Goal: Transaction & Acquisition: Book appointment/travel/reservation

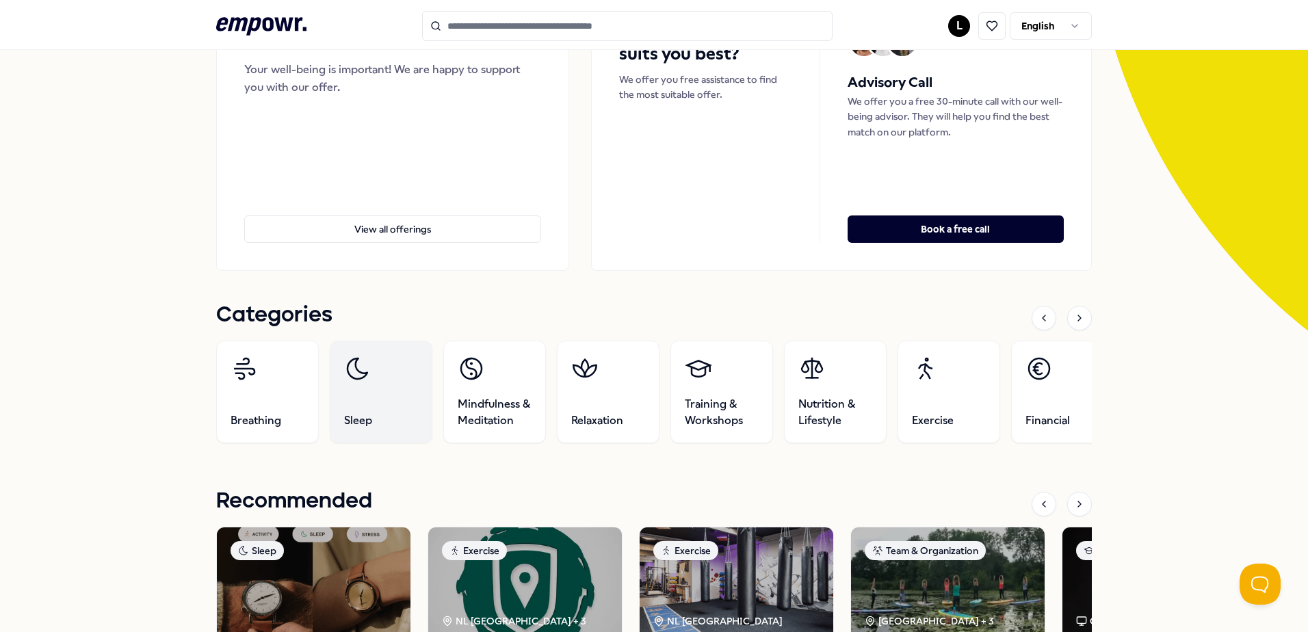
click at [378, 408] on link "Sleep" at bounding box center [381, 392] width 103 height 103
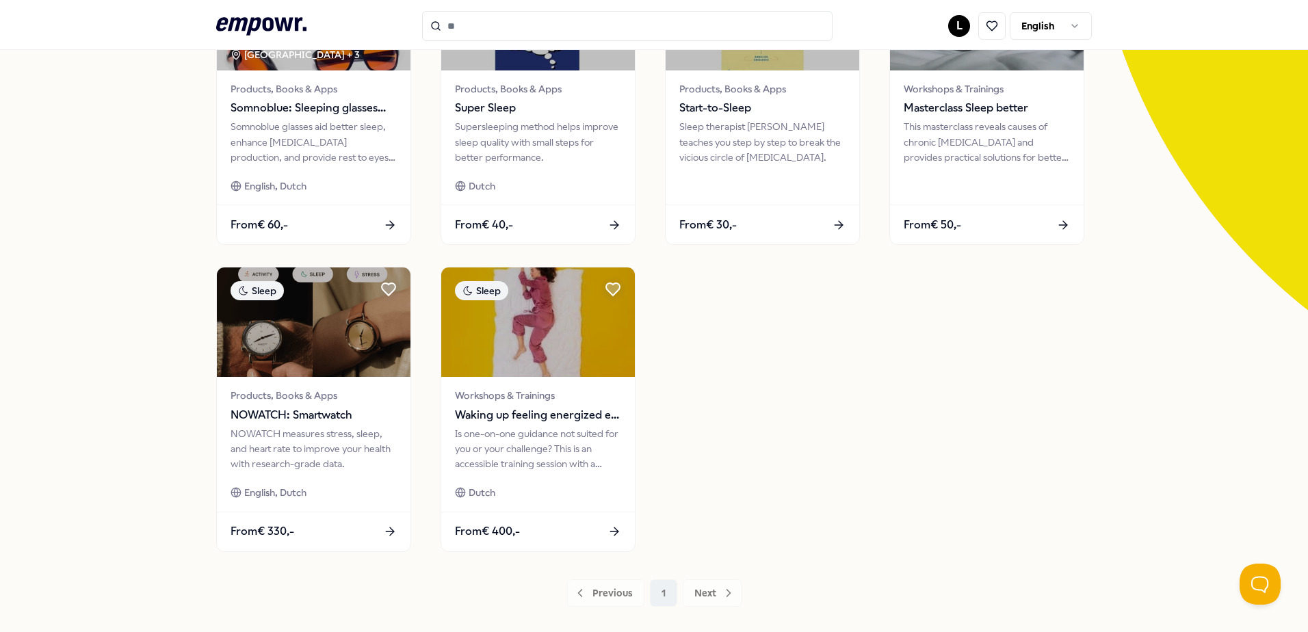
scroll to position [225, 0]
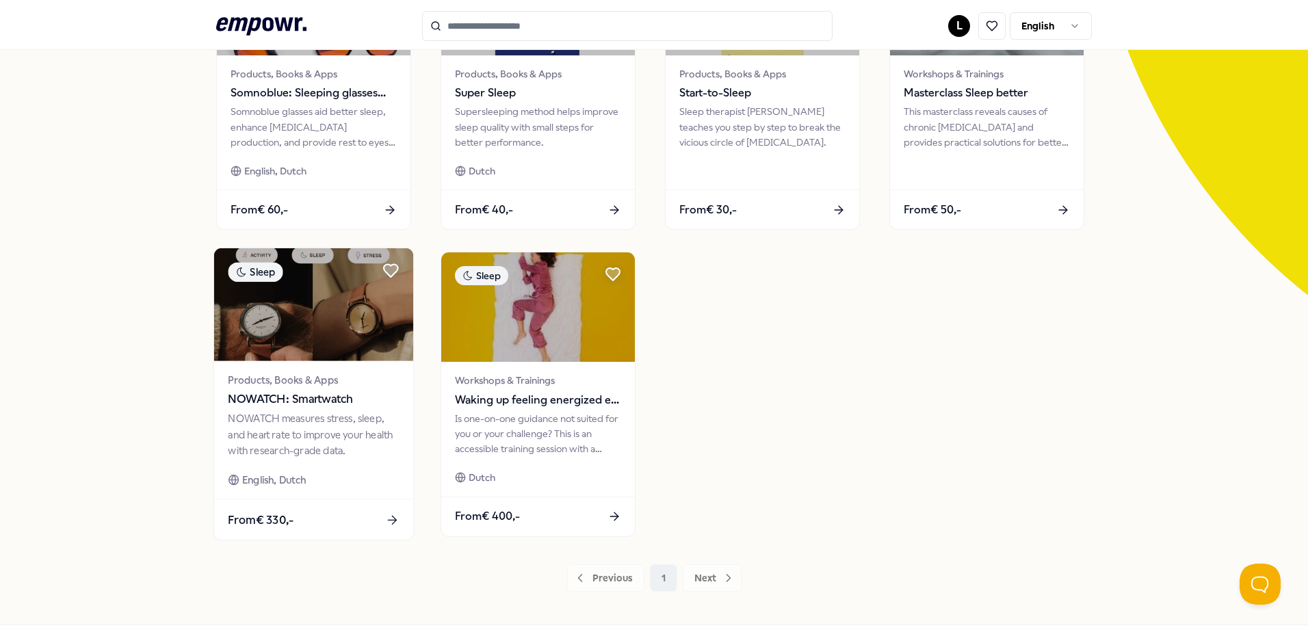
click at [337, 340] on img at bounding box center [313, 304] width 199 height 113
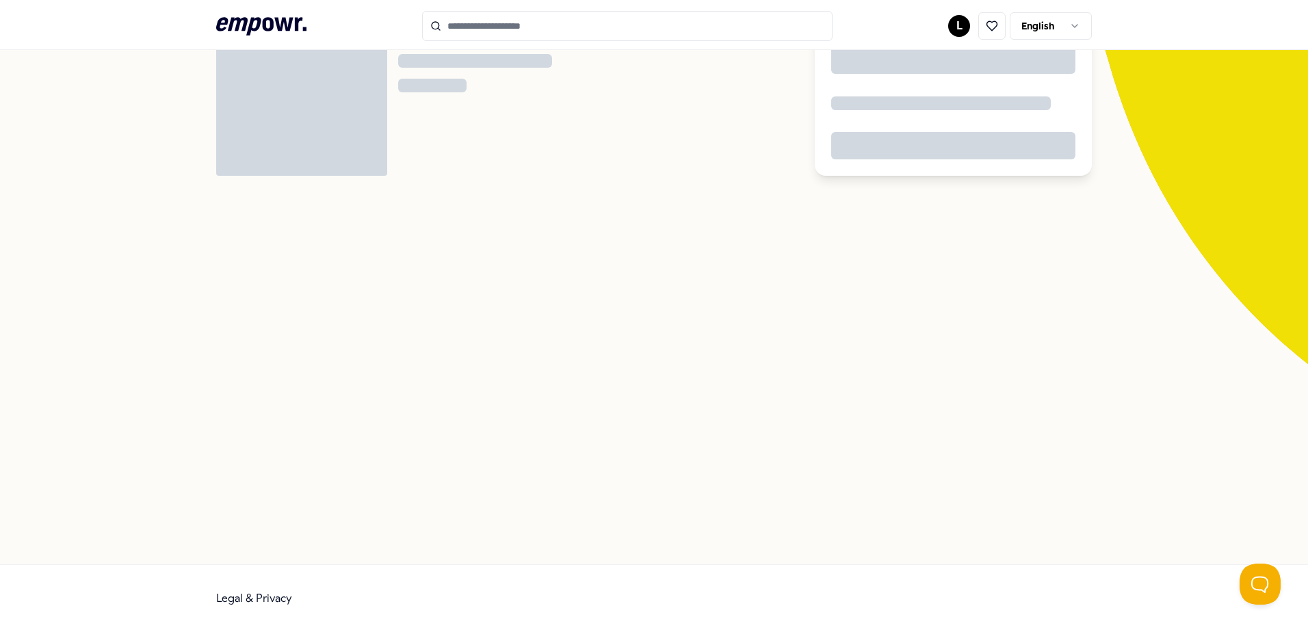
scroll to position [88, 0]
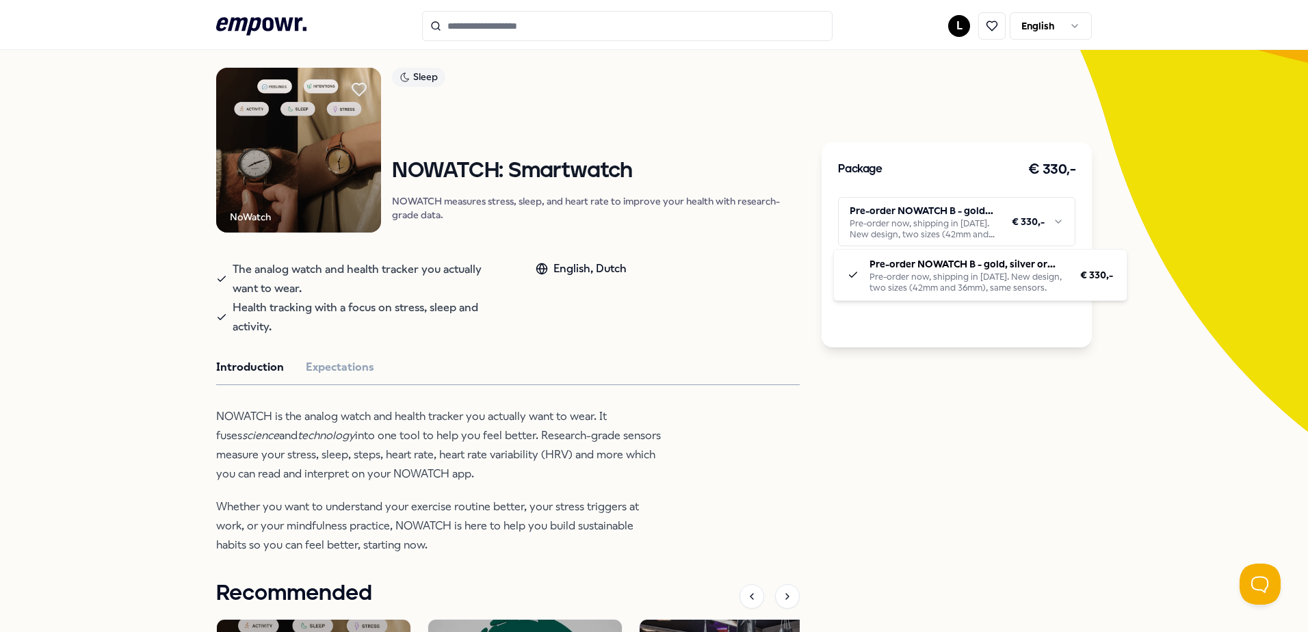
click at [1053, 227] on html ".empowr-logo_svg__cls-1{fill:#03032f} L English All categories Self-care librar…" at bounding box center [654, 316] width 1308 height 632
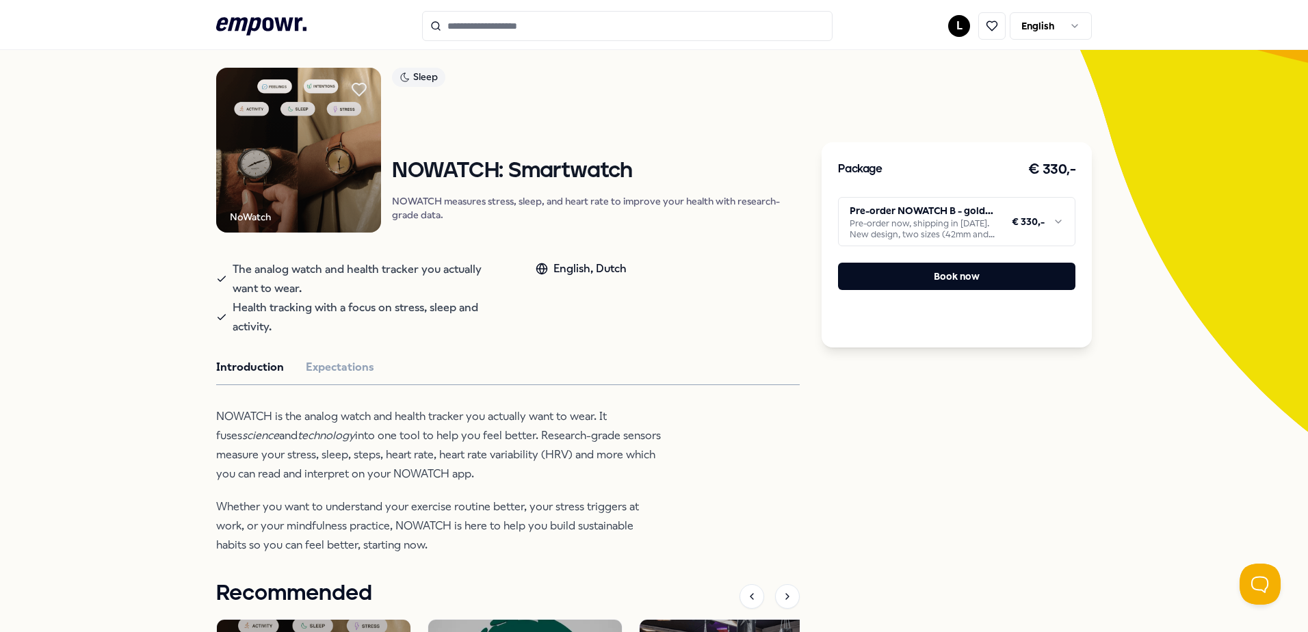
click at [1053, 227] on html ".empowr-logo_svg__cls-1{fill:#03032f} L English All categories Self-care librar…" at bounding box center [654, 316] width 1308 height 632
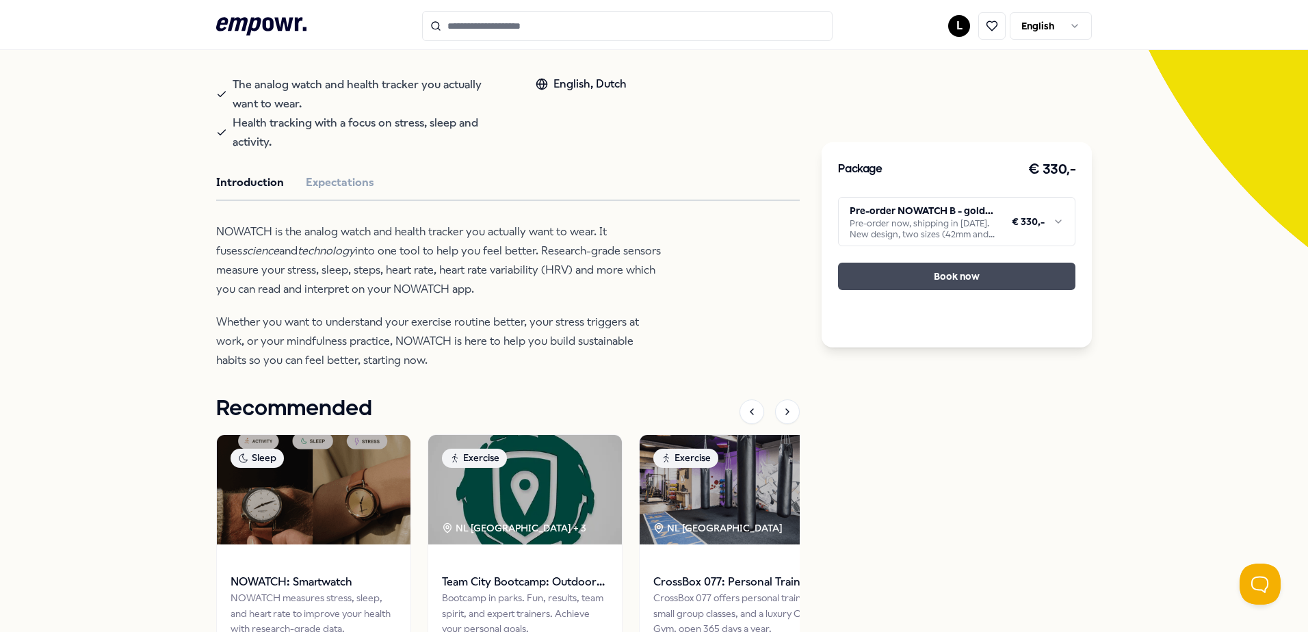
scroll to position [263, 0]
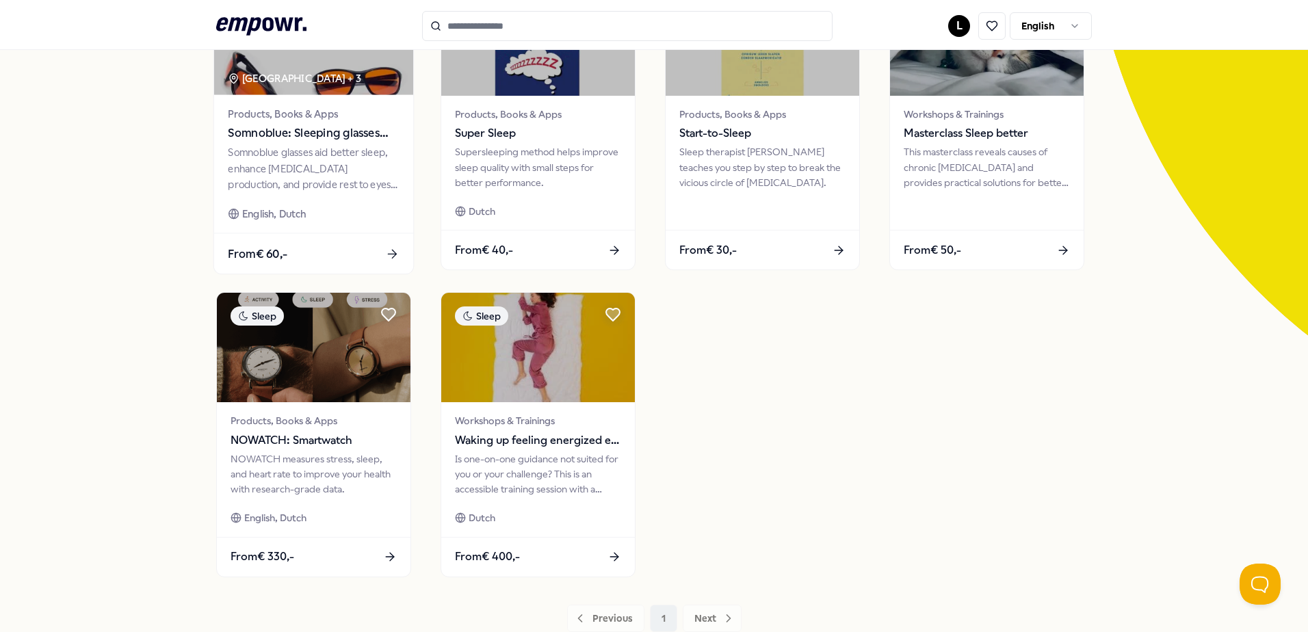
scroll to position [195, 0]
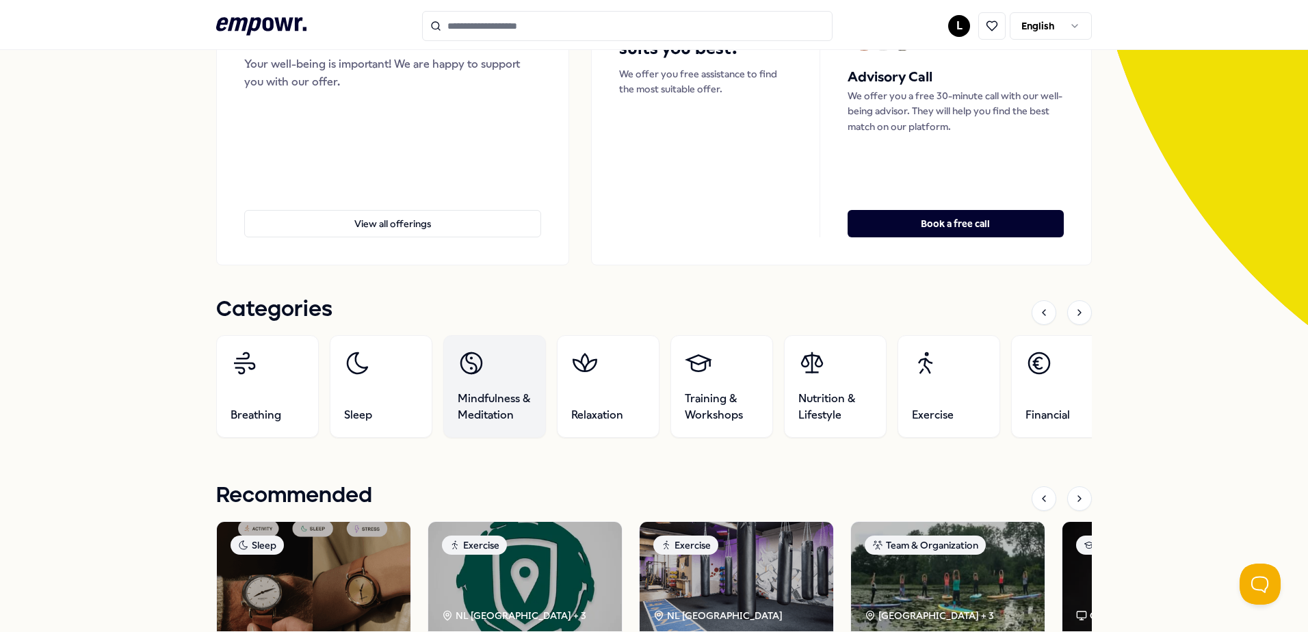
click at [509, 410] on span "Mindfulness & Meditation" at bounding box center [495, 407] width 74 height 33
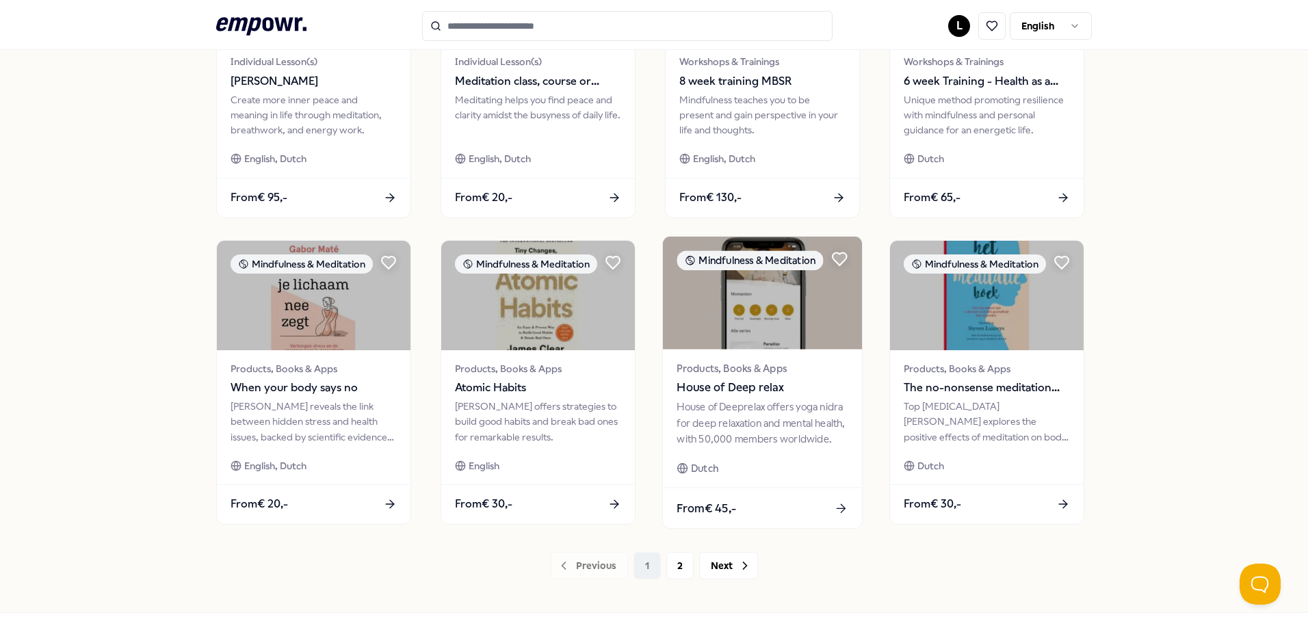
scroll to position [592, 0]
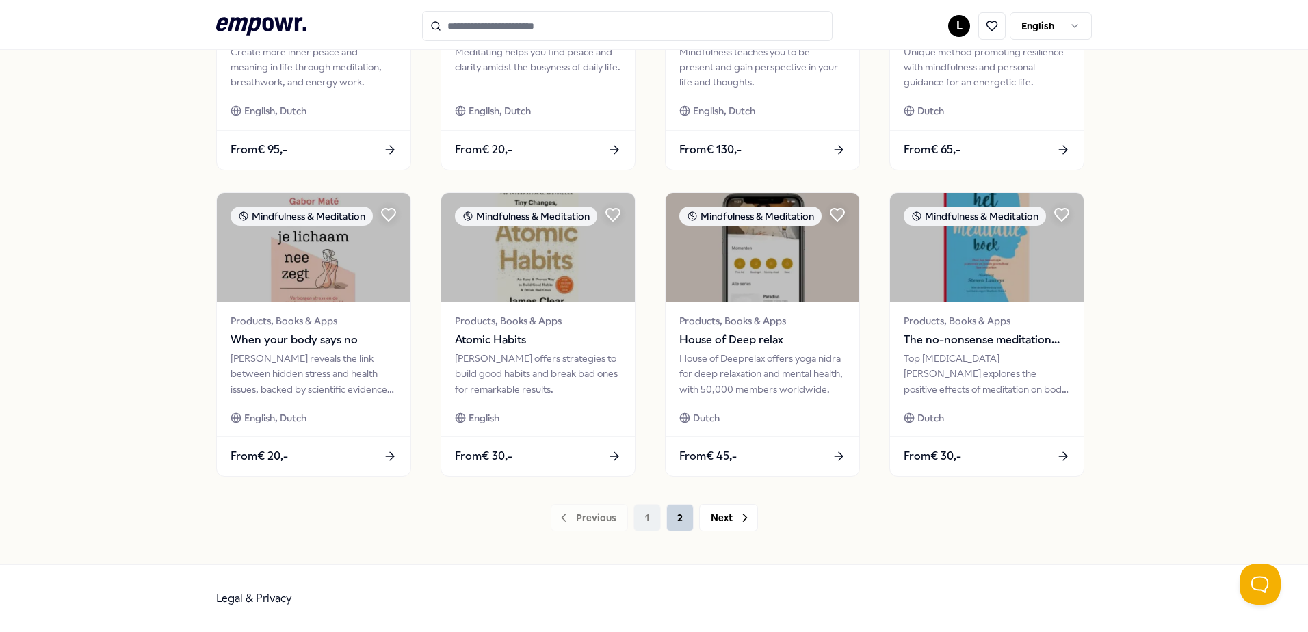
click at [676, 515] on button "2" at bounding box center [679, 517] width 27 height 27
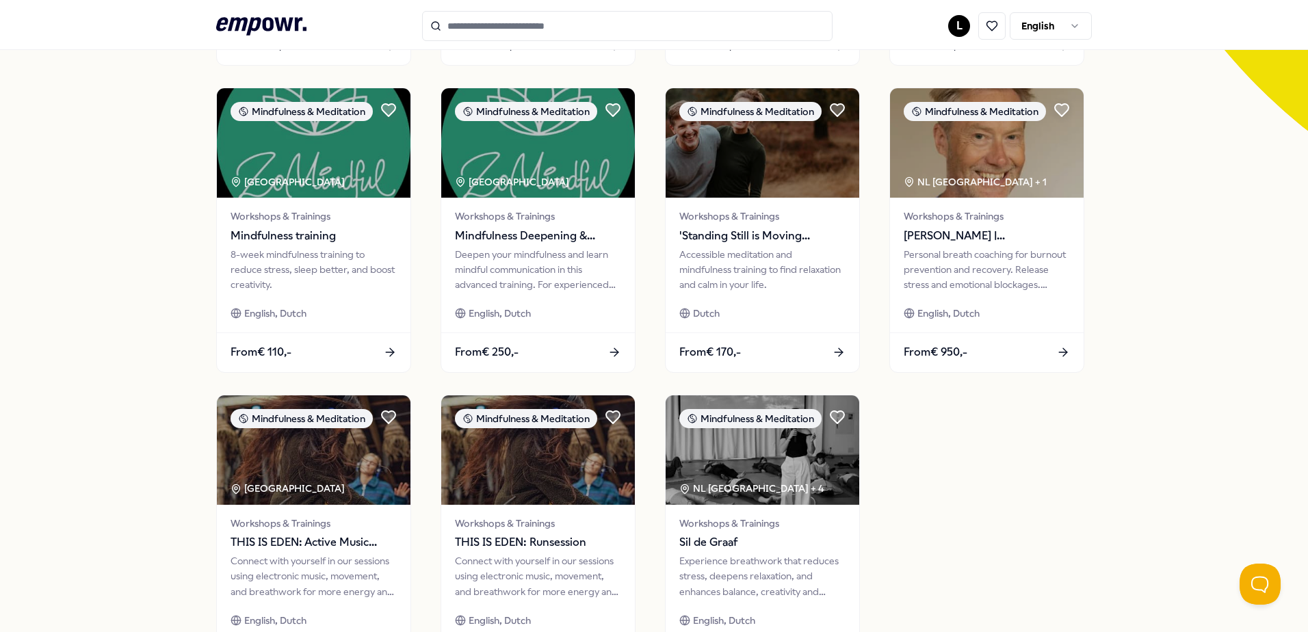
scroll to position [455, 0]
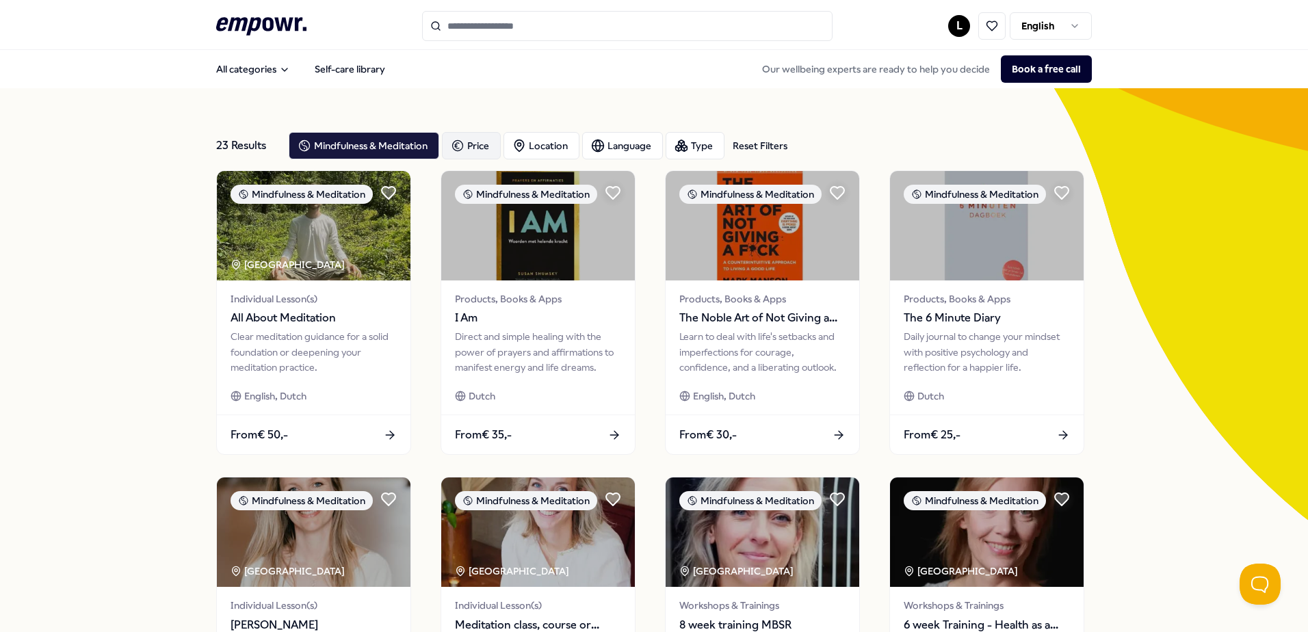
click at [465, 140] on div "Price" at bounding box center [471, 145] width 59 height 27
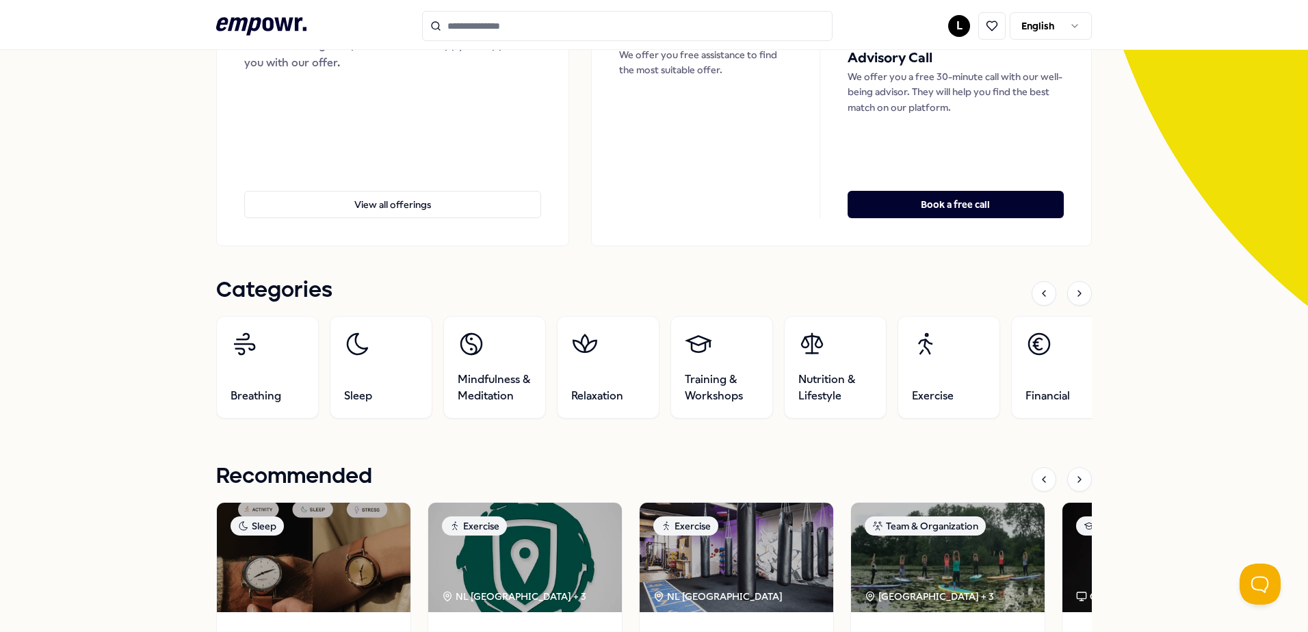
scroll to position [274, 0]
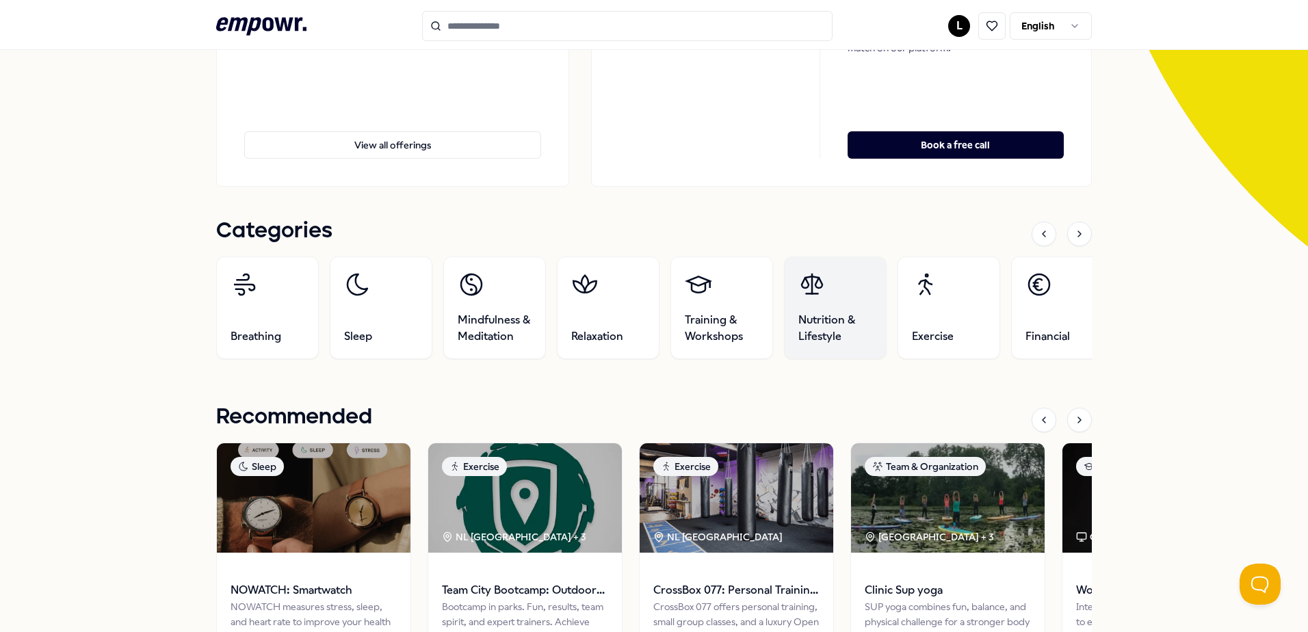
click at [858, 291] on link "Nutrition & Lifestyle" at bounding box center [835, 307] width 103 height 103
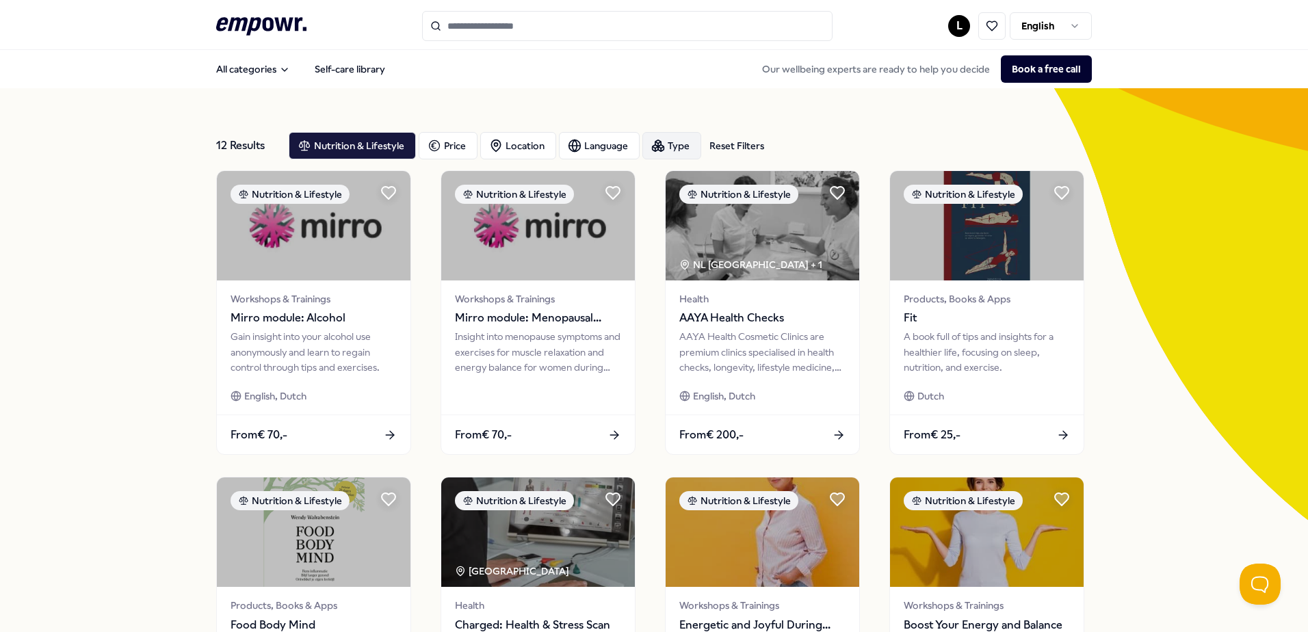
click at [674, 133] on div "Type" at bounding box center [671, 145] width 59 height 27
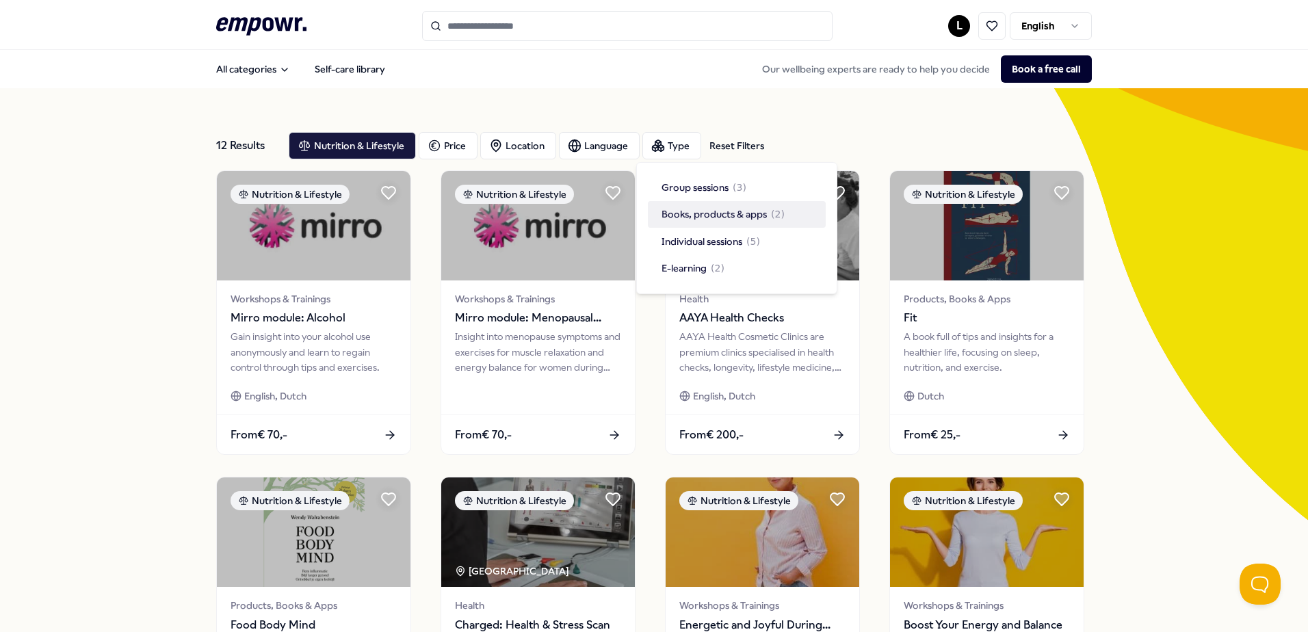
click at [772, 215] on span "( 2 )" at bounding box center [778, 214] width 14 height 15
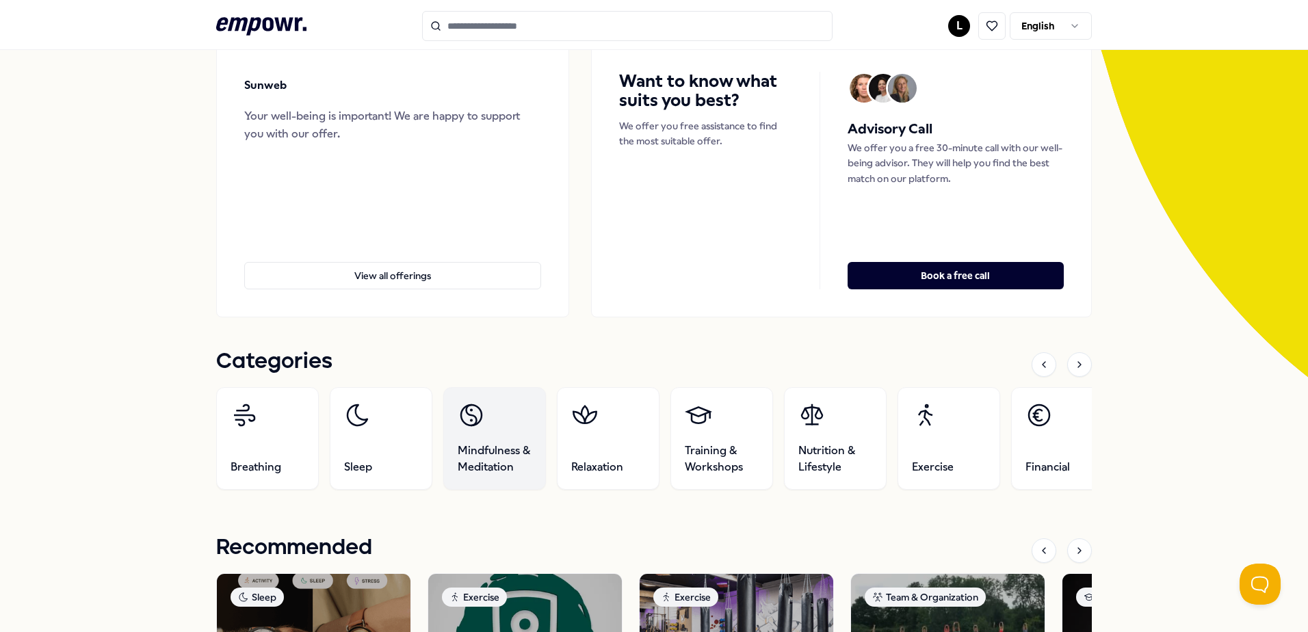
scroll to position [205, 0]
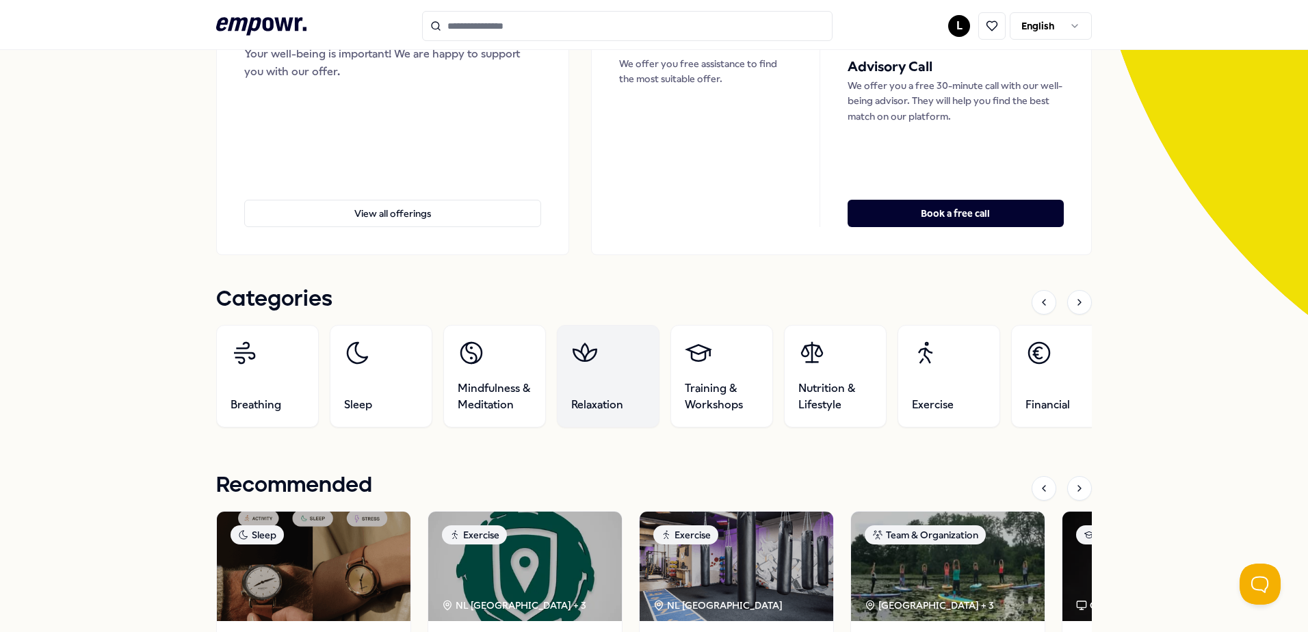
click at [592, 391] on link "Relaxation" at bounding box center [608, 376] width 103 height 103
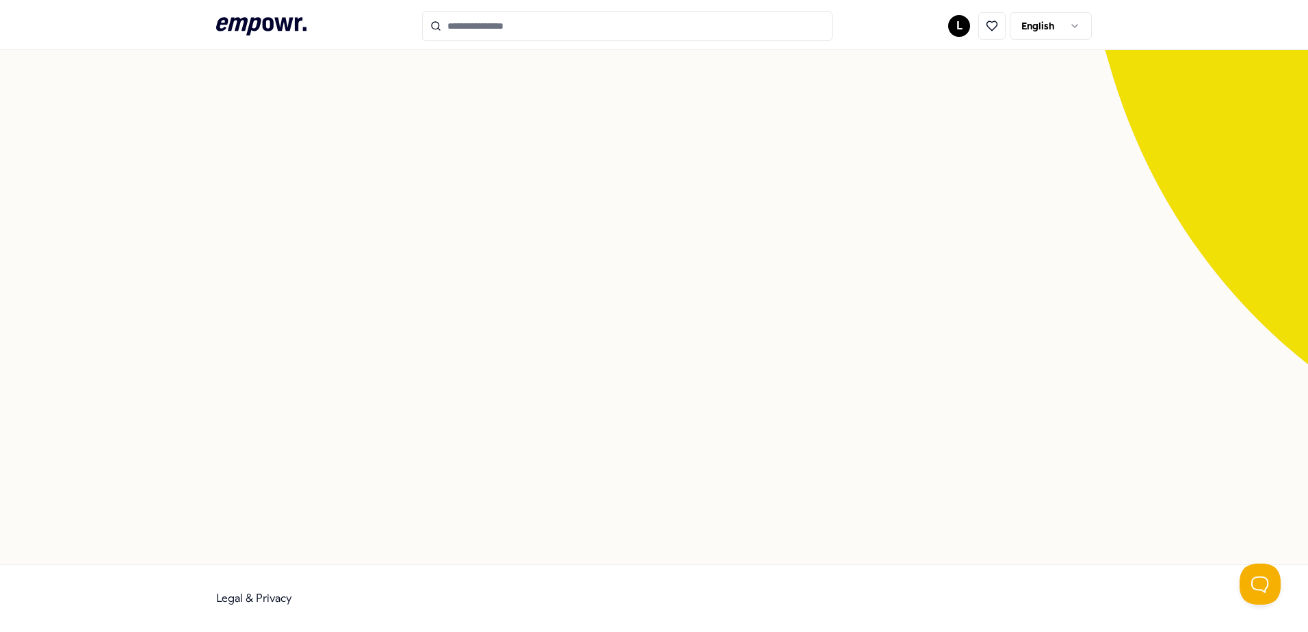
scroll to position [88, 0]
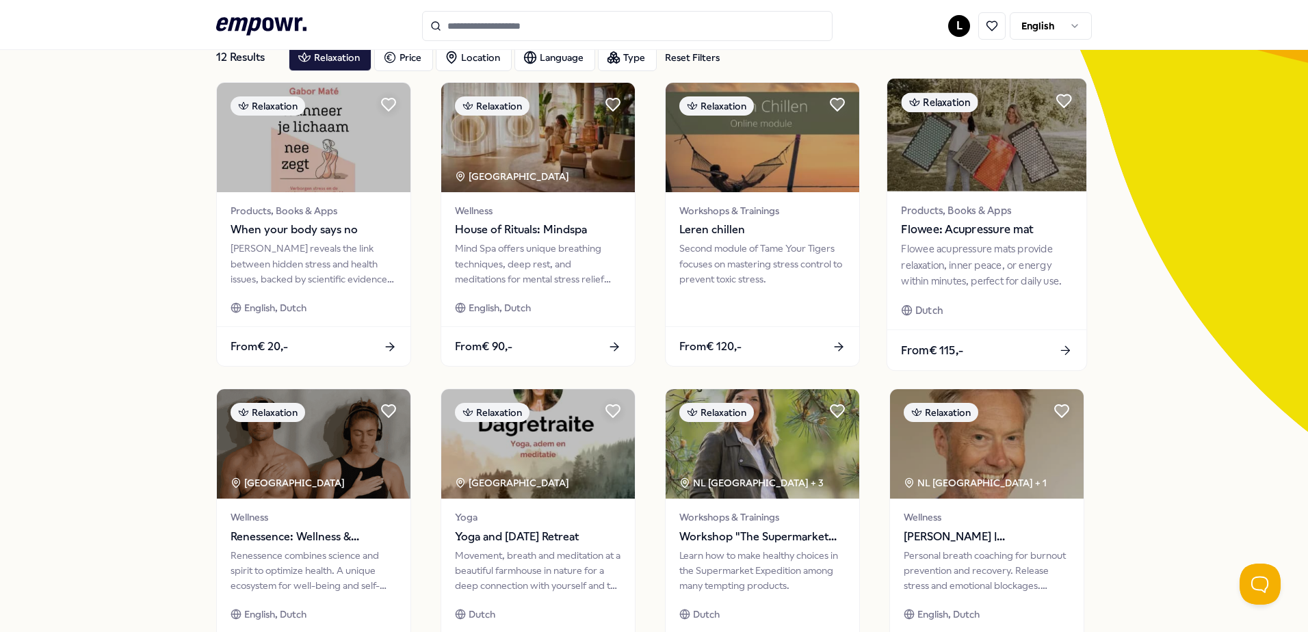
click at [1007, 226] on span "Flowee: Acupressure mat" at bounding box center [986, 230] width 171 height 18
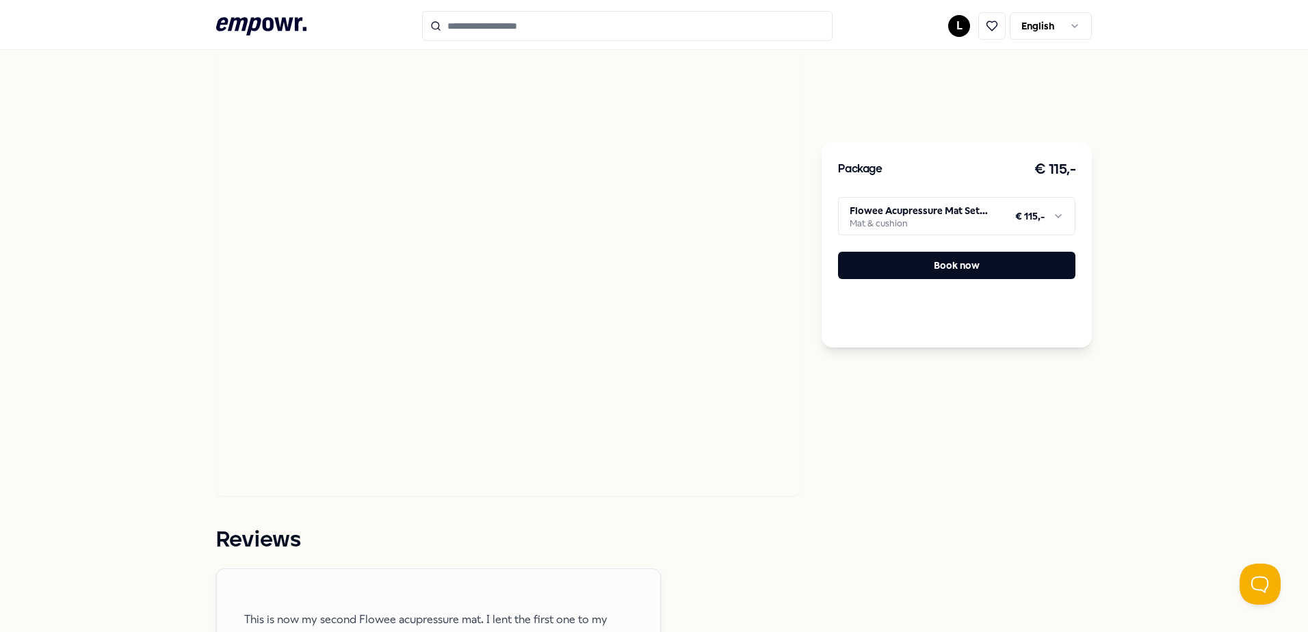
scroll to position [704, 0]
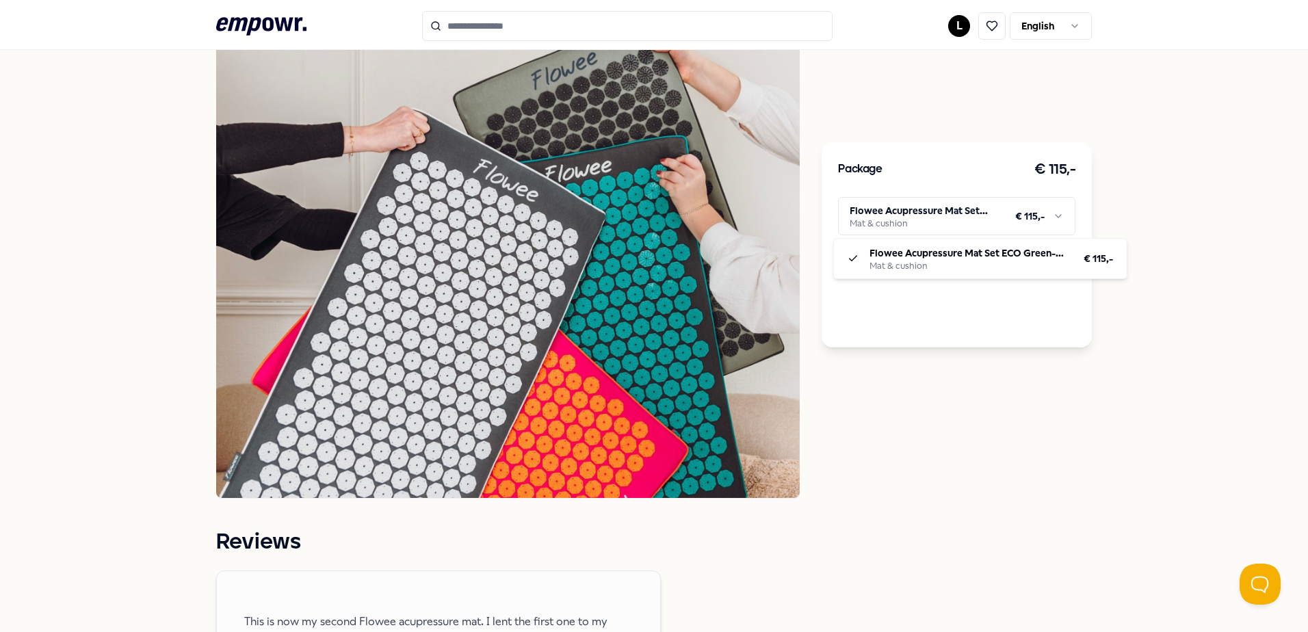
click at [1008, 218] on html ".empowr-logo_svg__cls-1{fill:#03032f} L English All categories Self-care librar…" at bounding box center [654, 316] width 1308 height 632
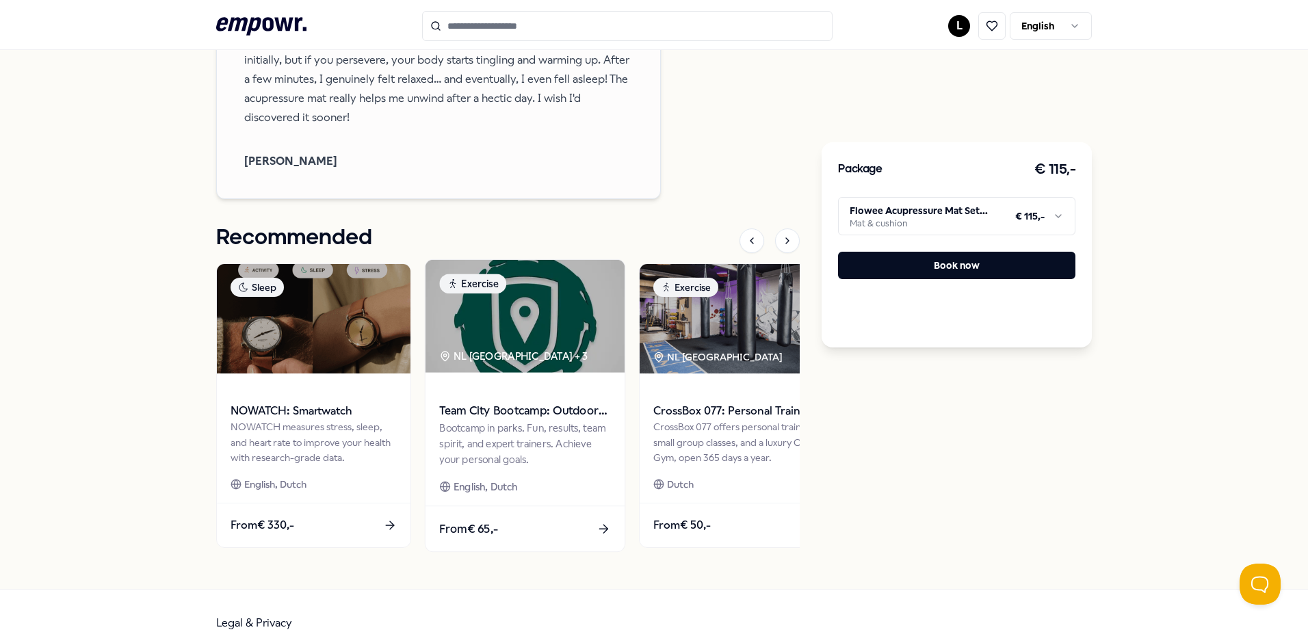
scroll to position [2447, 0]
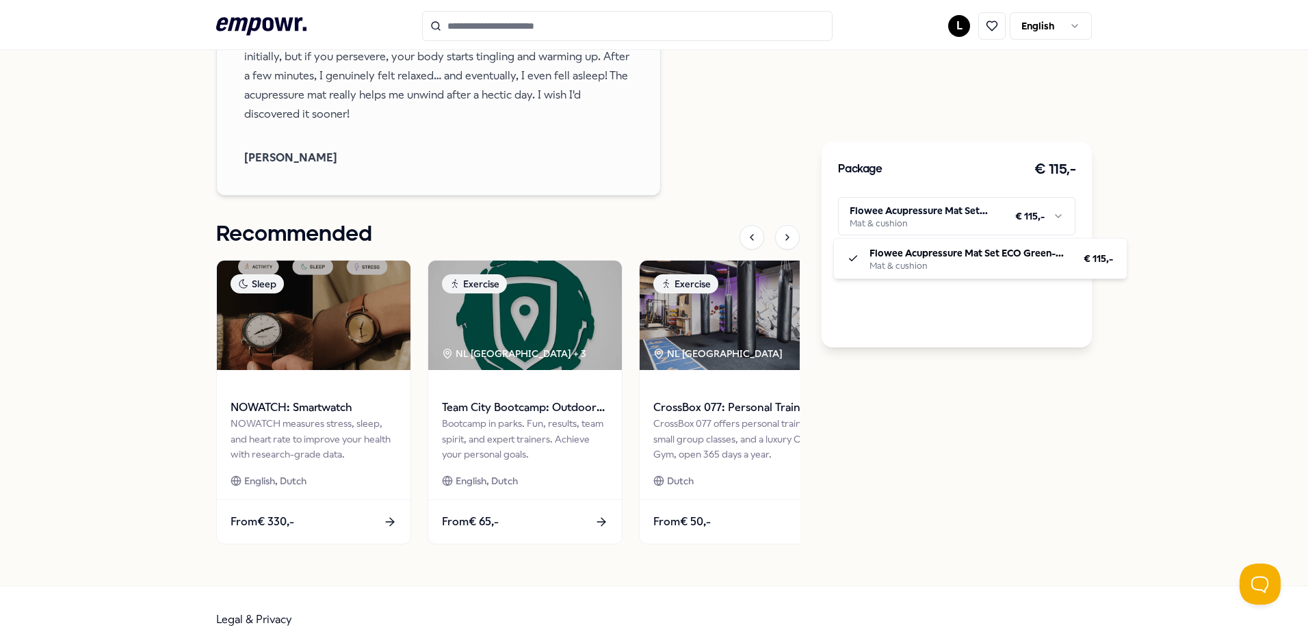
click at [919, 213] on html ".empowr-logo_svg__cls-1{fill:#03032f} L English All categories Self-care librar…" at bounding box center [654, 316] width 1308 height 632
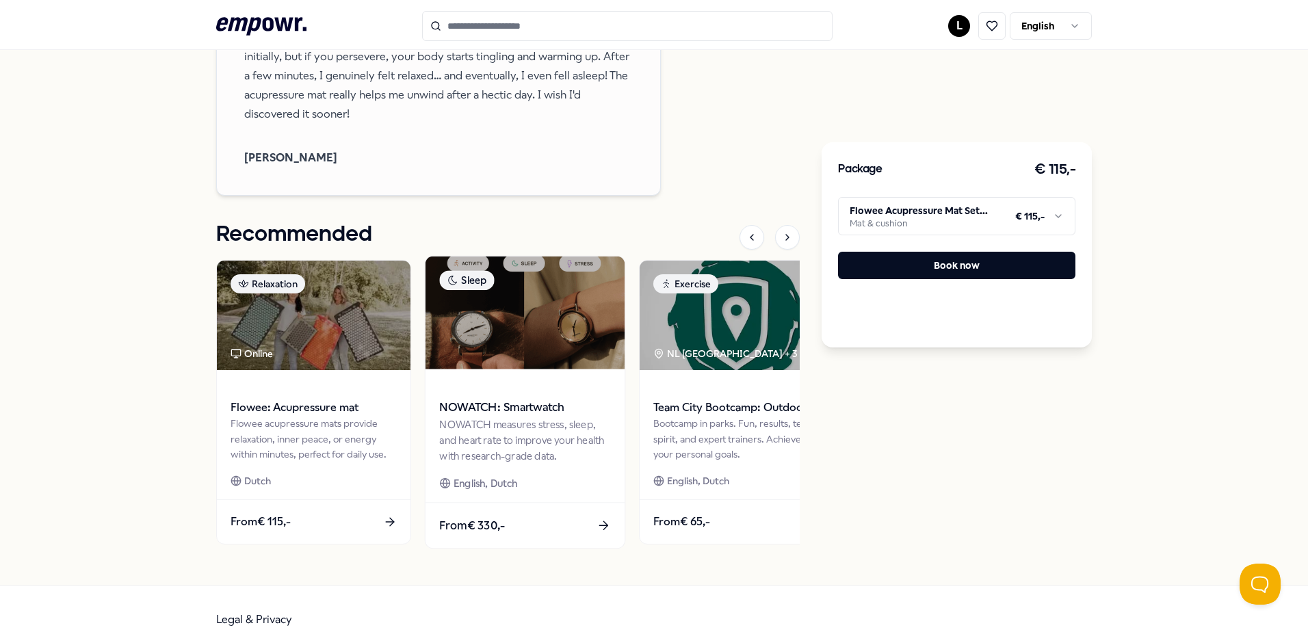
click at [523, 305] on img at bounding box center [524, 312] width 199 height 113
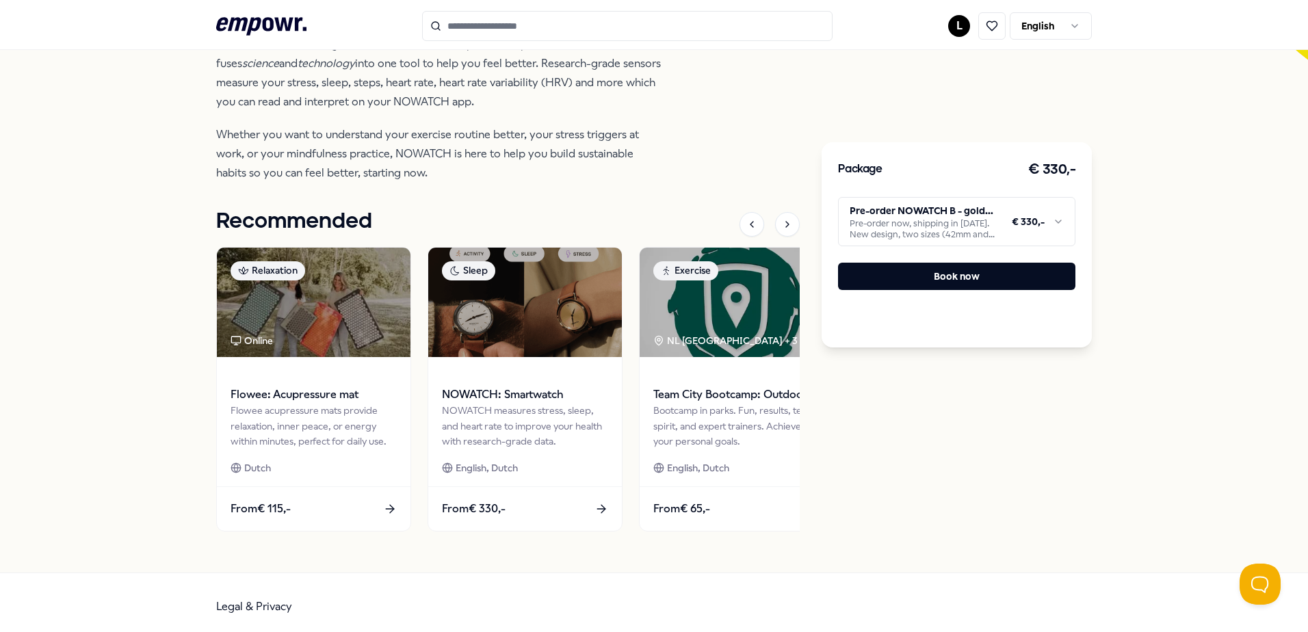
scroll to position [469, 0]
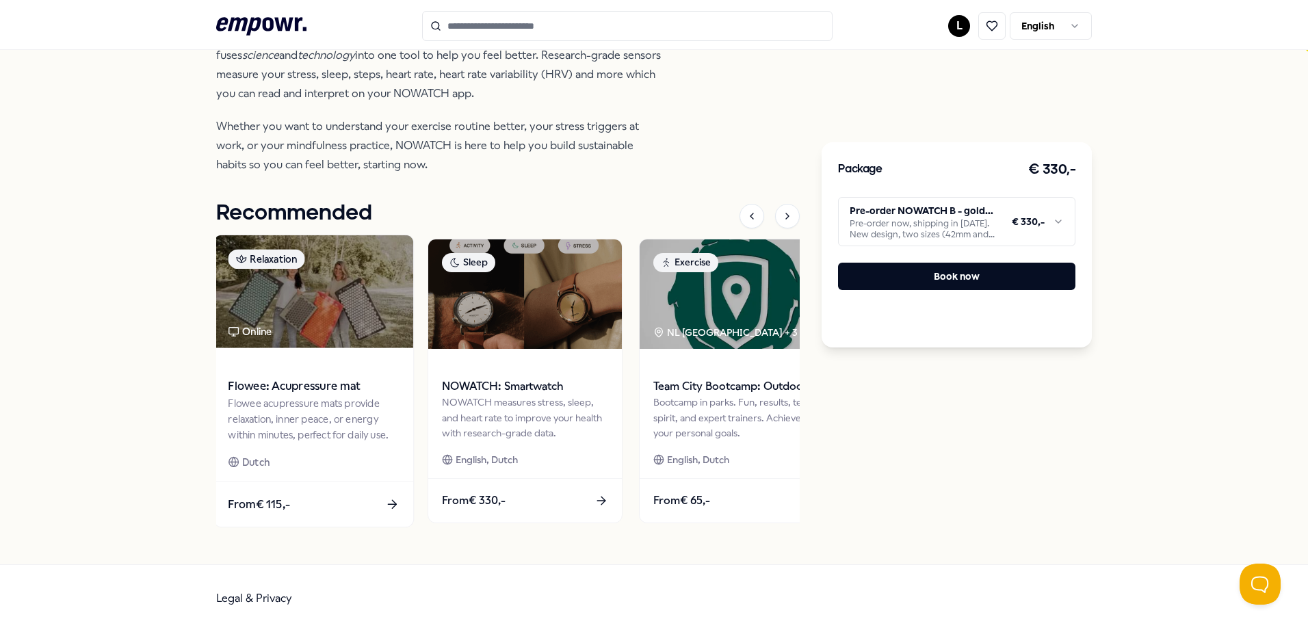
click at [330, 421] on div "Flowee acupressure mats provide relaxation, inner peace, or energy within minut…" at bounding box center [313, 418] width 171 height 47
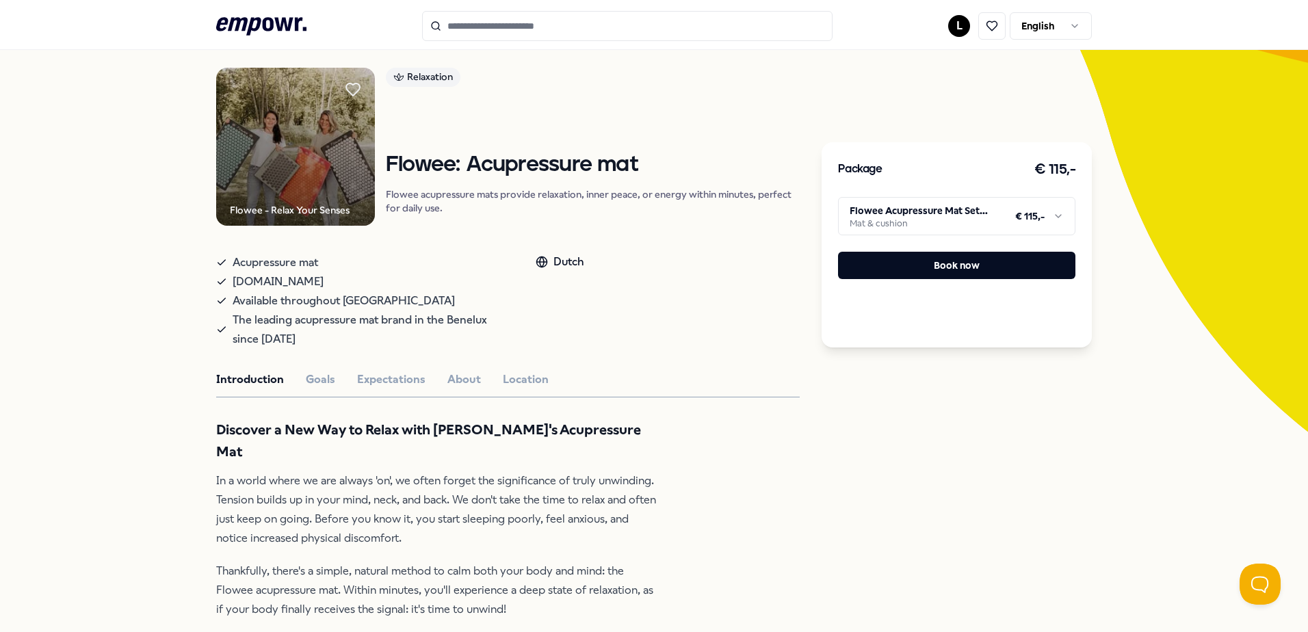
click at [326, 170] on img at bounding box center [295, 147] width 159 height 159
click at [328, 208] on div "Flowee - Relax Your Senses" at bounding box center [290, 209] width 120 height 15
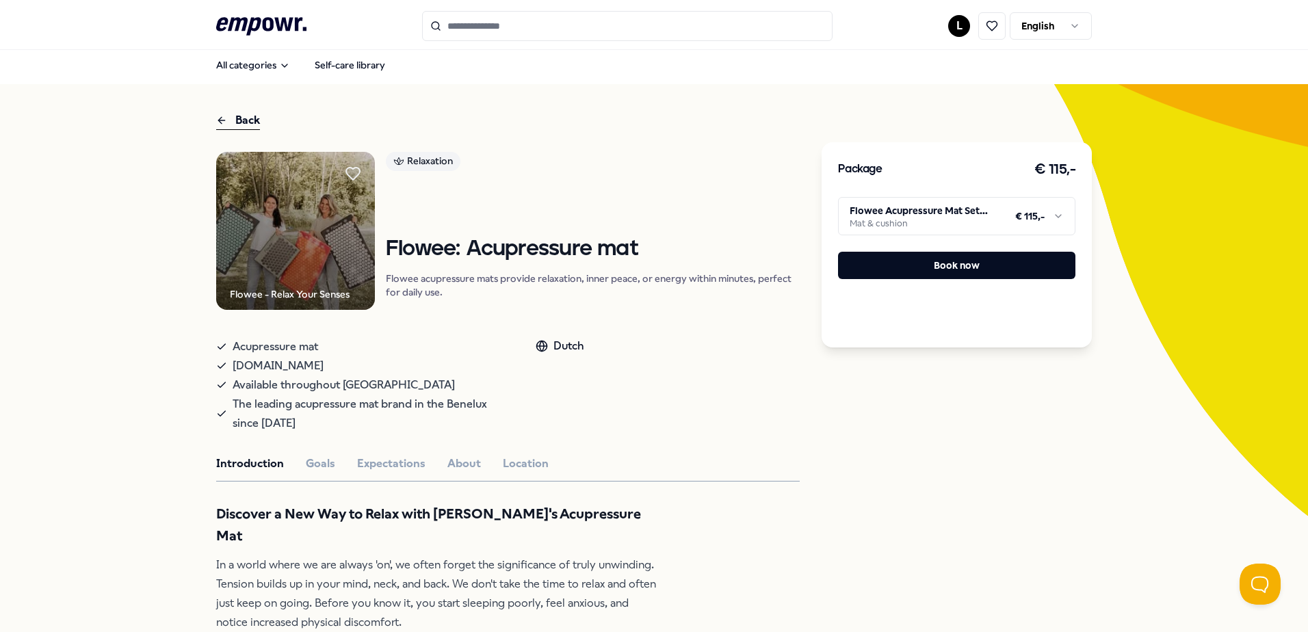
scroll to position [0, 0]
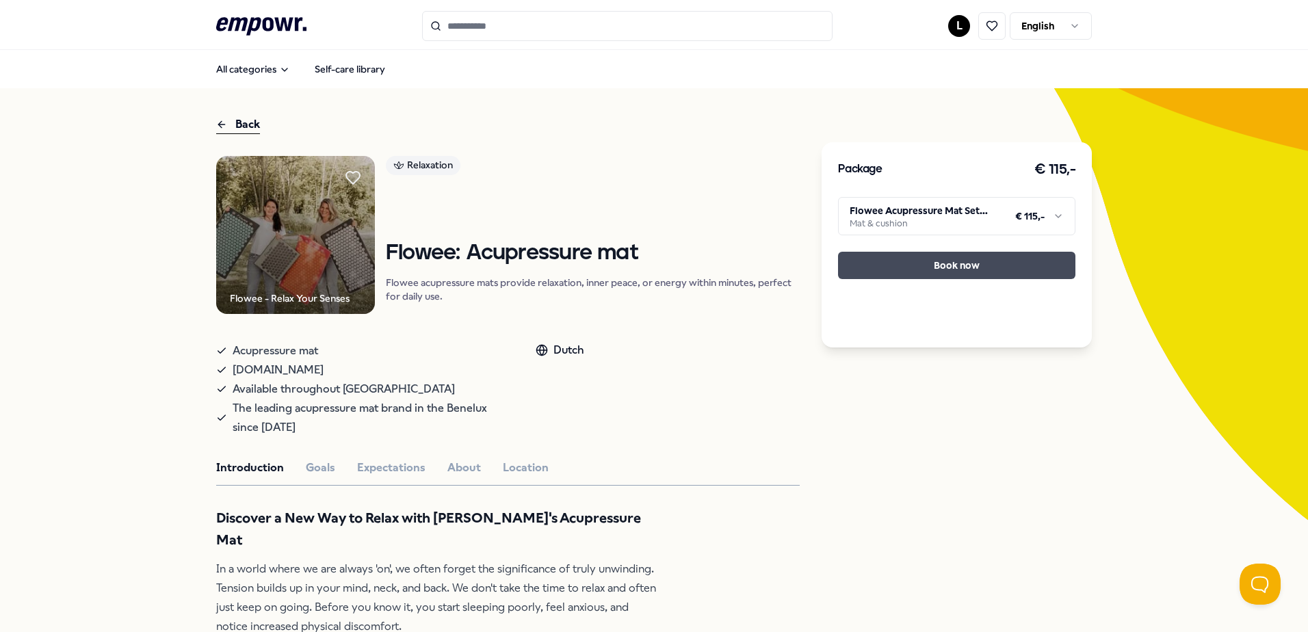
click at [999, 250] on div "Package € 115,- Flowee Acupressure Mat Set ECO Green-Grey Mat & cushion € 115,-…" at bounding box center [956, 244] width 270 height 205
click at [992, 263] on button "Book now" at bounding box center [956, 265] width 237 height 27
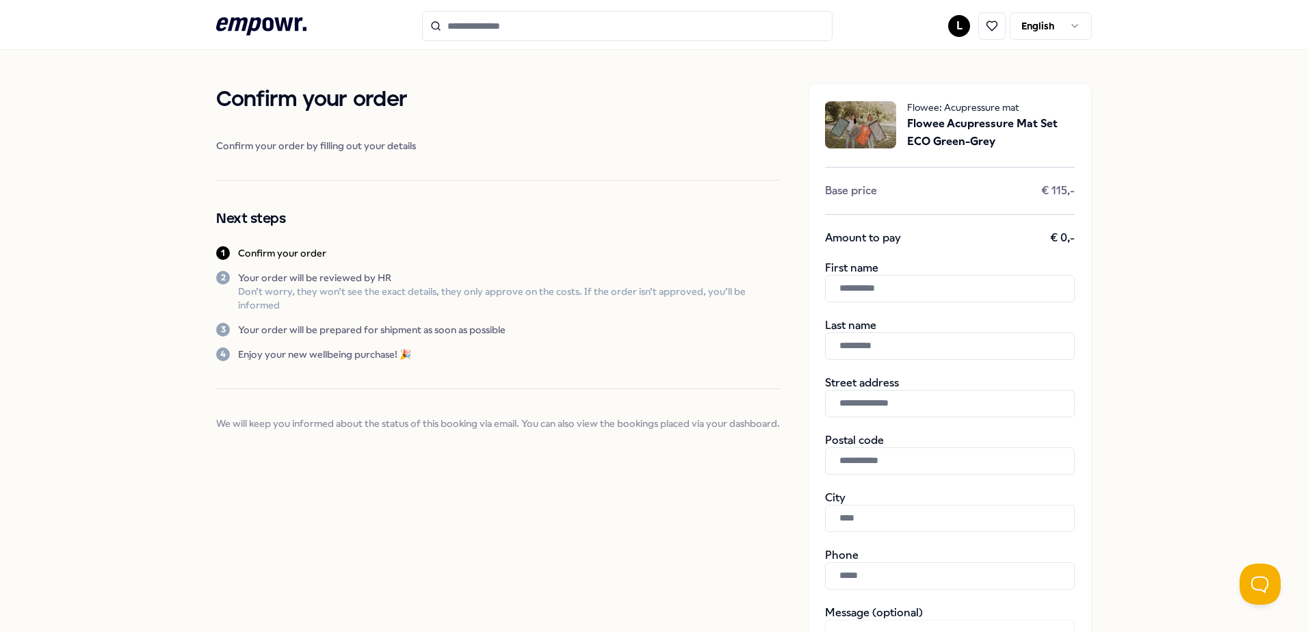
click at [881, 285] on input "text" at bounding box center [950, 288] width 250 height 27
type input "******"
click at [981, 407] on input "**********" at bounding box center [950, 403] width 250 height 27
type input "**********"
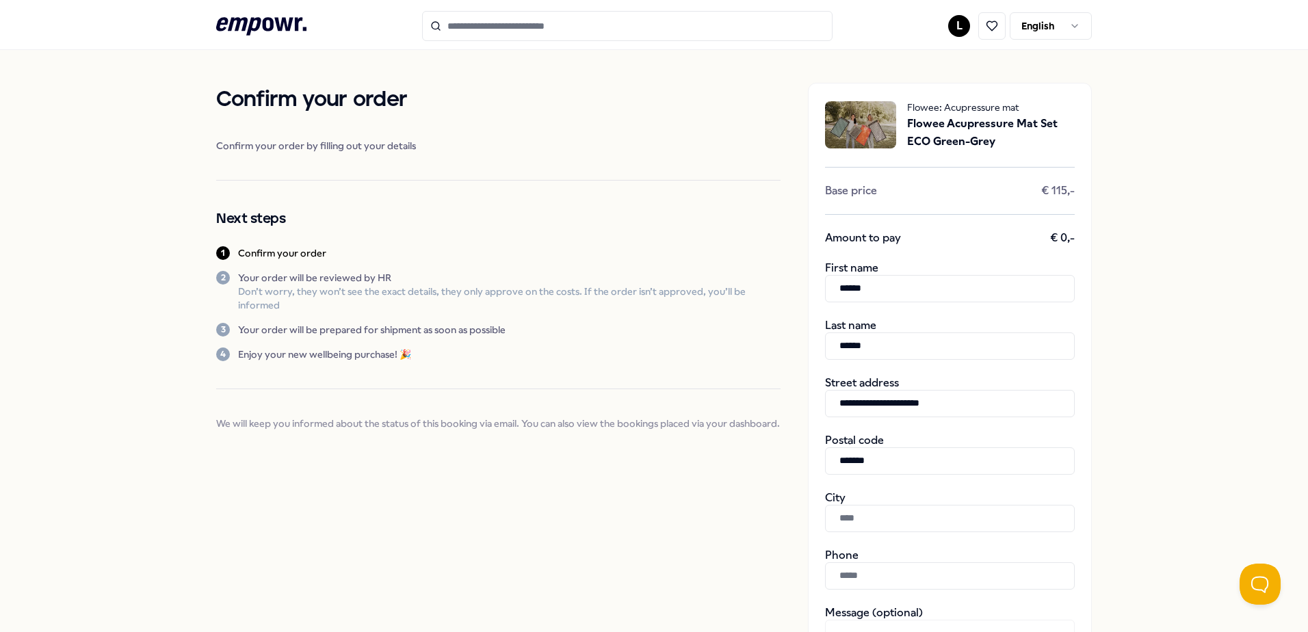
type input "*******"
click at [1106, 405] on div "**********" at bounding box center [654, 484] width 1308 height 869
click at [935, 528] on input "text" at bounding box center [950, 518] width 250 height 27
type input "**********"
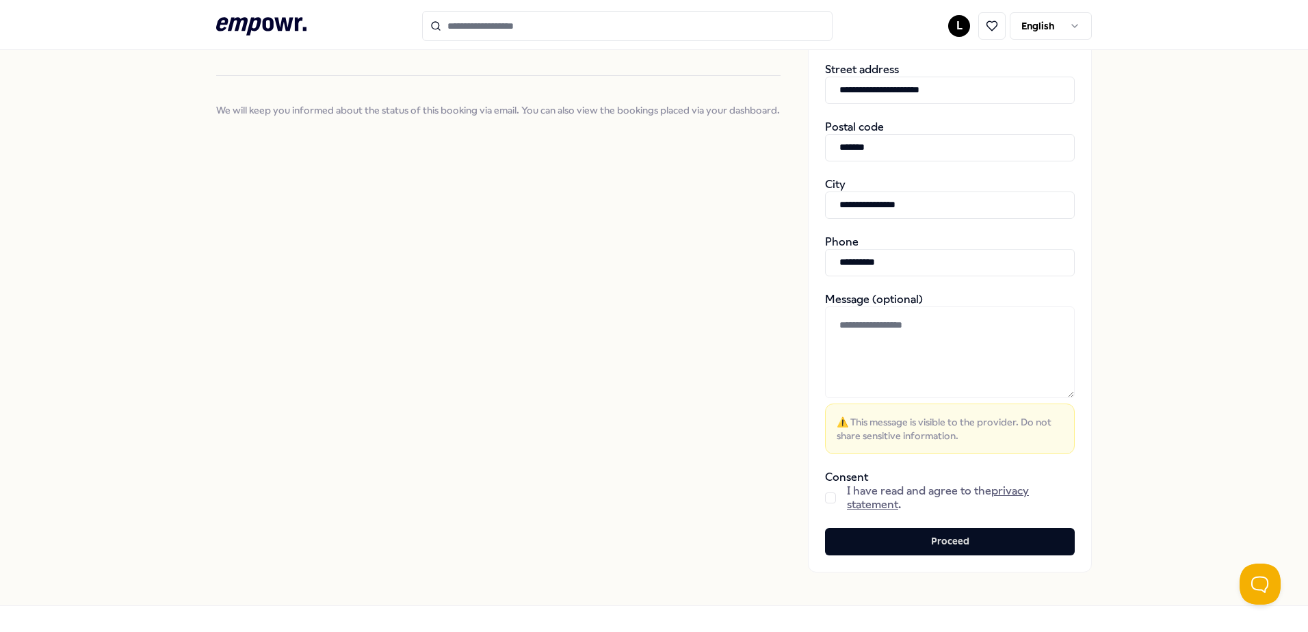
scroll to position [342, 0]
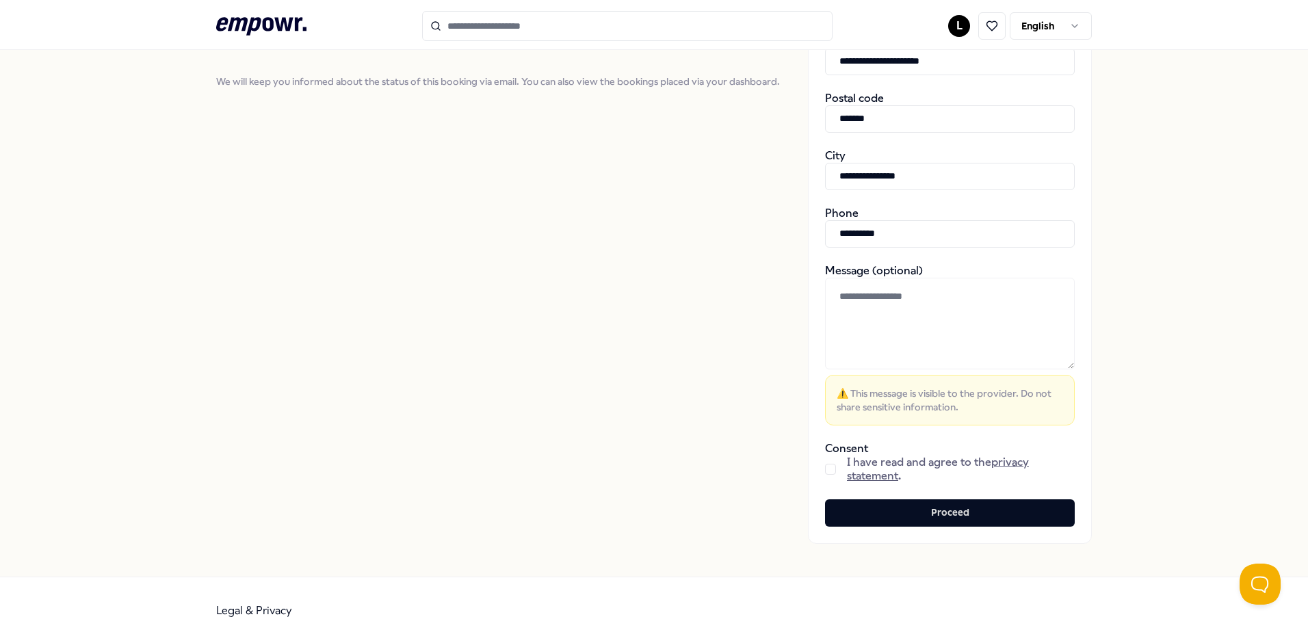
click at [830, 470] on button "button" at bounding box center [830, 469] width 11 height 11
drag, startPoint x: 997, startPoint y: 503, endPoint x: 1049, endPoint y: 529, distance: 58.1
click at [997, 504] on button "Proceed" at bounding box center [950, 512] width 250 height 27
